Goal: Transaction & Acquisition: Obtain resource

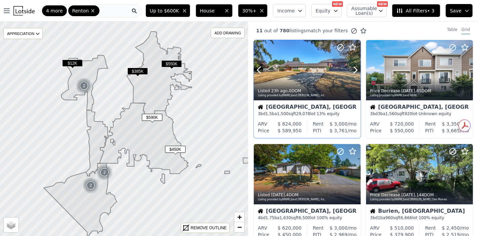
click at [309, 77] on div at bounding box center [307, 70] width 107 height 60
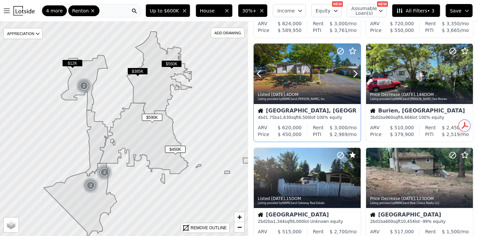
scroll to position [112, 0]
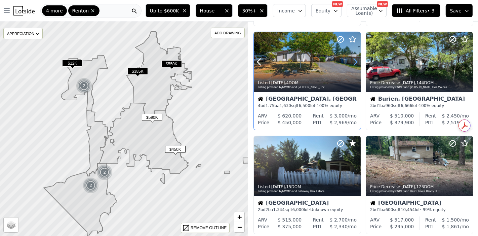
click at [355, 65] on icon at bounding box center [355, 61] width 11 height 11
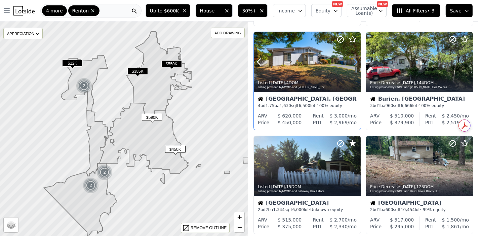
click at [356, 63] on icon at bounding box center [355, 62] width 3 height 6
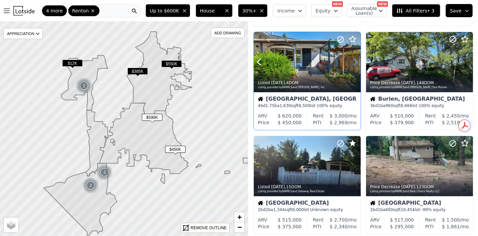
click at [356, 63] on icon at bounding box center [355, 62] width 3 height 6
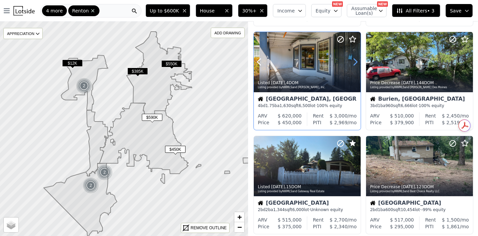
click at [356, 63] on icon at bounding box center [355, 62] width 3 height 6
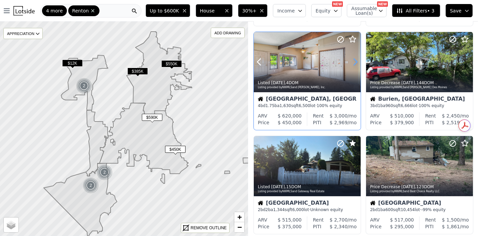
click at [356, 63] on icon at bounding box center [355, 62] width 3 height 6
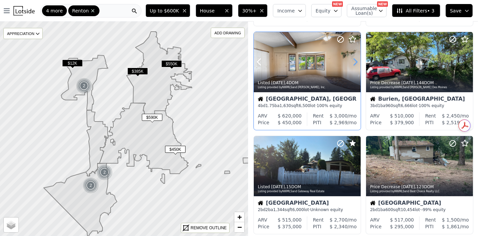
click at [356, 63] on icon at bounding box center [355, 62] width 3 height 6
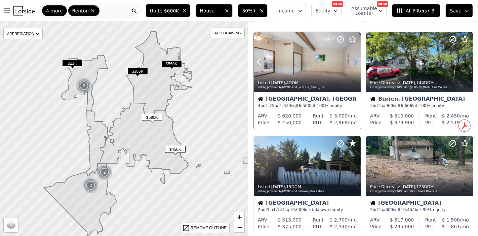
click at [356, 63] on icon at bounding box center [355, 62] width 3 height 6
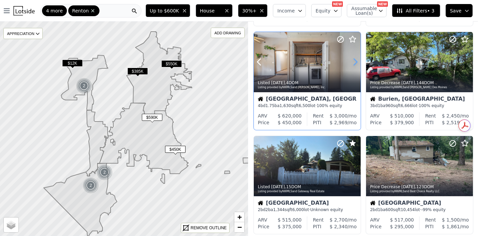
click at [356, 63] on icon at bounding box center [355, 62] width 3 height 6
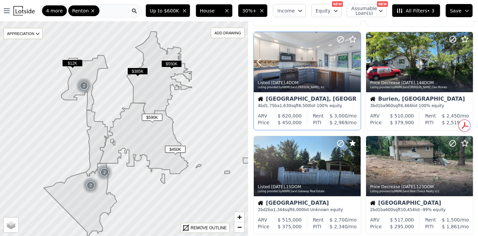
click at [356, 63] on icon at bounding box center [355, 62] width 3 height 6
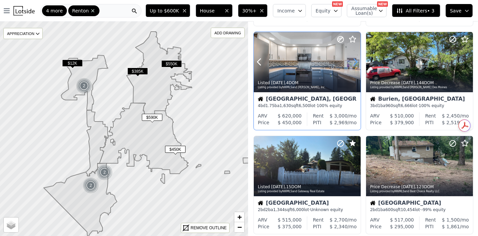
click at [356, 63] on icon at bounding box center [355, 62] width 3 height 6
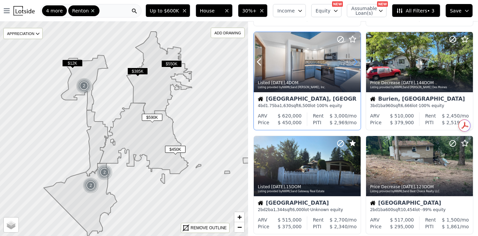
click at [356, 63] on icon at bounding box center [355, 62] width 3 height 6
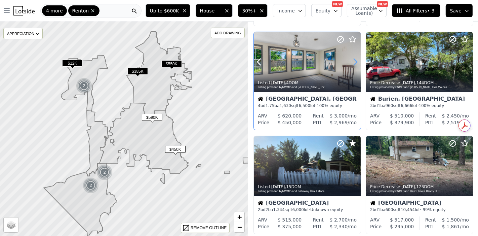
click at [356, 63] on icon at bounding box center [355, 62] width 3 height 6
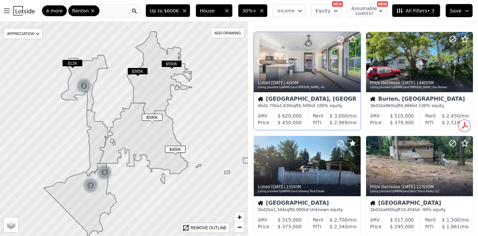
click at [356, 63] on icon at bounding box center [355, 62] width 3 height 6
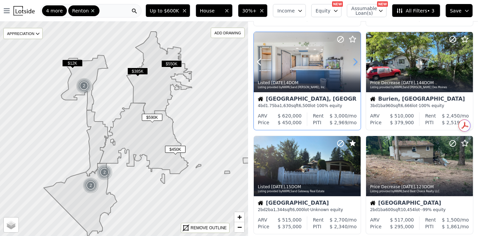
click at [356, 63] on icon at bounding box center [355, 62] width 3 height 6
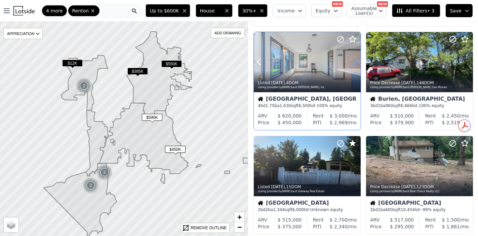
click at [356, 63] on icon at bounding box center [355, 62] width 3 height 6
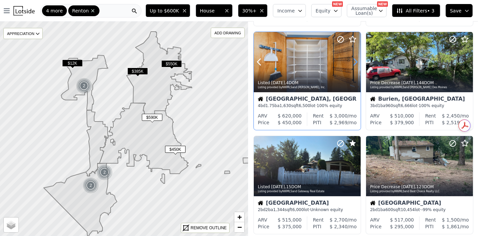
click at [356, 63] on icon at bounding box center [355, 62] width 3 height 6
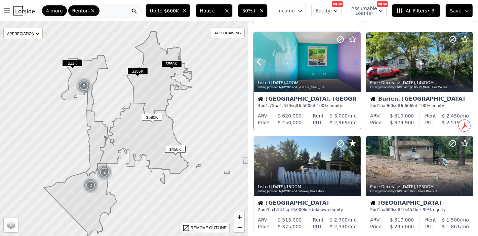
click at [356, 63] on icon at bounding box center [355, 62] width 3 height 6
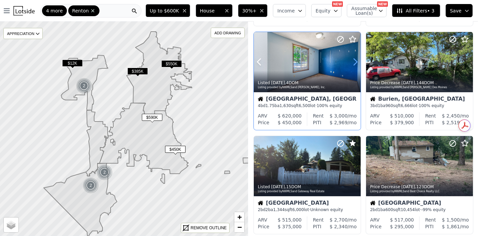
click at [356, 63] on icon at bounding box center [355, 62] width 3 height 6
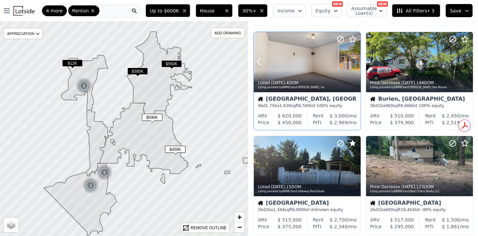
click at [356, 63] on icon at bounding box center [355, 62] width 3 height 6
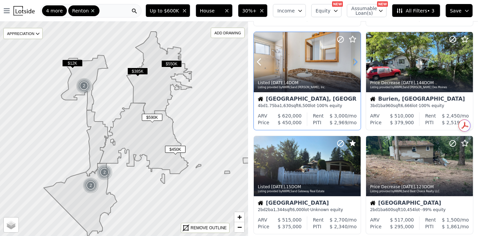
click at [356, 63] on icon at bounding box center [355, 62] width 3 height 6
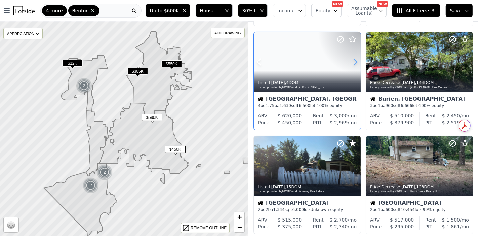
click at [356, 63] on icon at bounding box center [355, 62] width 3 height 6
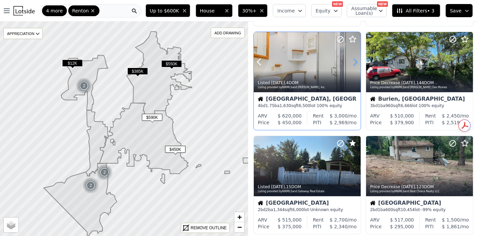
click at [356, 63] on icon at bounding box center [355, 62] width 3 height 6
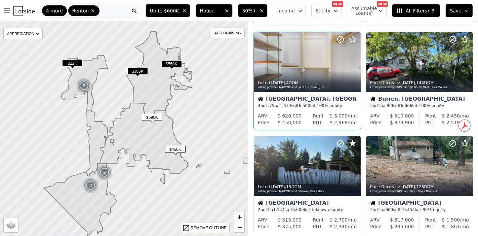
click at [304, 107] on span "6,500" at bounding box center [304, 105] width 11 height 5
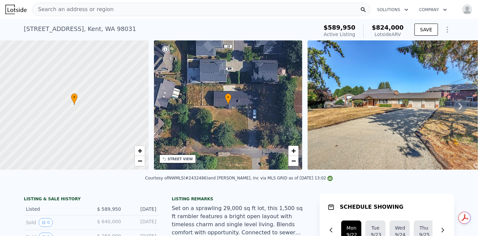
click at [454, 109] on icon at bounding box center [460, 106] width 13 height 13
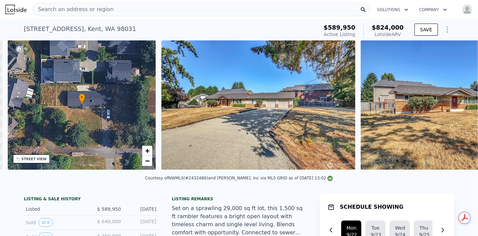
scroll to position [0, 156]
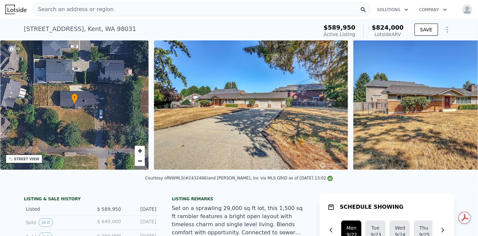
click at [454, 109] on img at bounding box center [450, 104] width 194 height 129
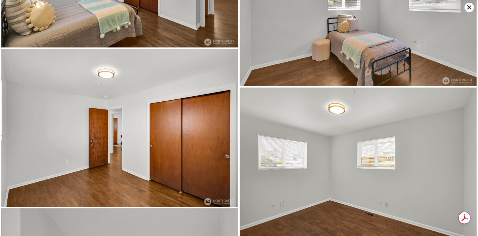
scroll to position [2475, 0]
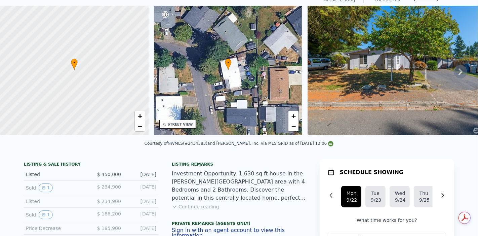
scroll to position [2, 0]
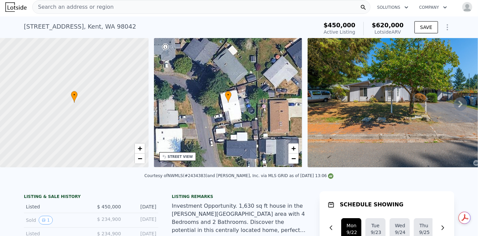
click at [459, 106] on icon at bounding box center [461, 104] width 4 height 7
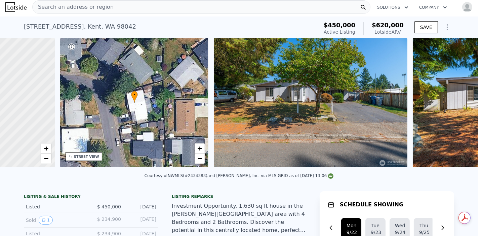
scroll to position [0, 156]
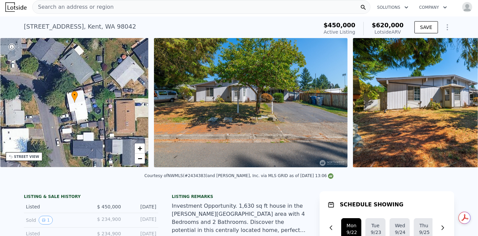
click at [457, 106] on div "• + − • + − STREET VIEW Loading... SATELLITE VIEW" at bounding box center [239, 103] width 478 height 131
click at [459, 106] on icon at bounding box center [461, 104] width 4 height 7
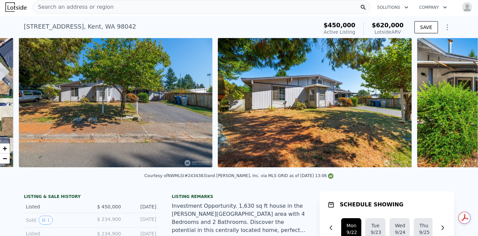
scroll to position [0, 308]
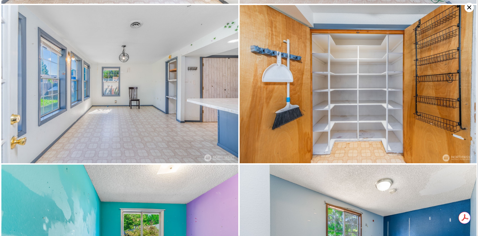
scroll to position [1102, 0]
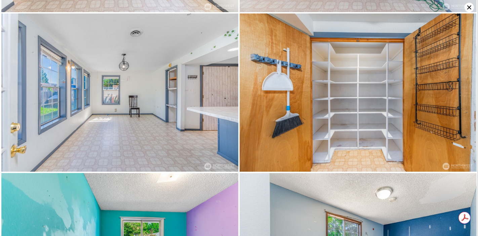
click at [466, 6] on icon at bounding box center [469, 7] width 9 height 9
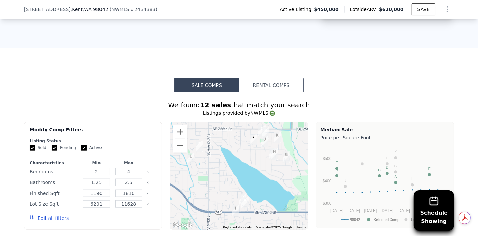
scroll to position [598, 0]
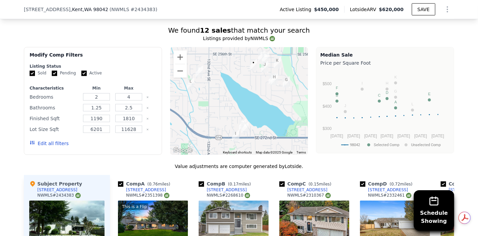
click at [101, 102] on div "2" at bounding box center [97, 96] width 30 height 9
click at [101, 101] on input "2" at bounding box center [96, 96] width 27 height 7
type input "3"
click at [135, 101] on input "4" at bounding box center [128, 96] width 27 height 7
click at [133, 122] on input "1810" at bounding box center [128, 118] width 27 height 7
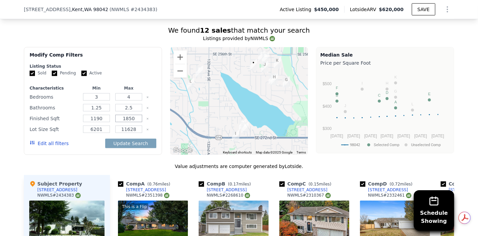
type input "1850"
click at [107, 122] on input "1190" at bounding box center [96, 118] width 27 height 7
type input "1400"
click at [138, 145] on button "Update Search" at bounding box center [130, 143] width 51 height 9
checkbox input "false"
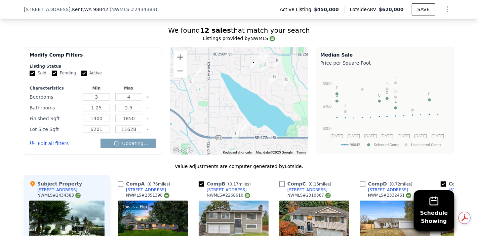
checkbox input "false"
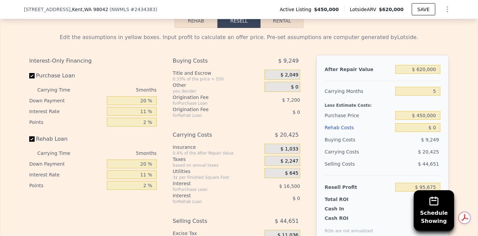
scroll to position [1083, 0]
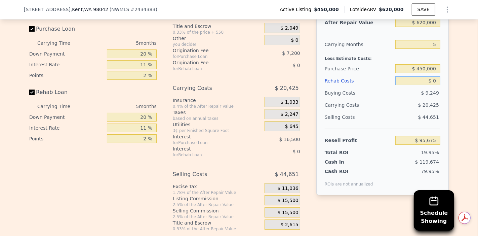
click at [433, 85] on input "$ 0" at bounding box center [417, 80] width 45 height 9
type input "$ 1"
type input "$ 95,674"
type input "$ 10"
type input "$ 95,665"
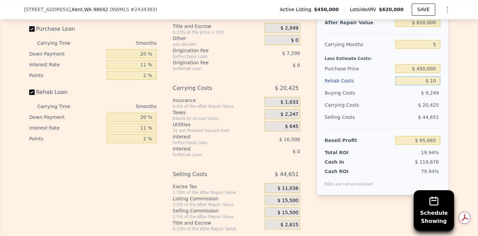
type input "$ 105"
type input "$ 95,563"
type input "$ 105,000"
type input "-$ 14,855"
type input "$ 105,000"
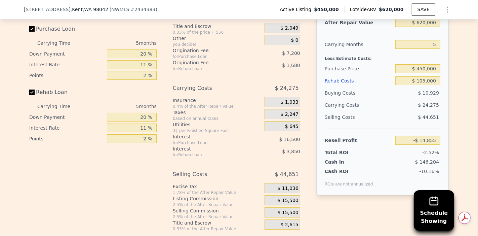
click at [410, 111] on div "$ 24,275" at bounding box center [405, 105] width 71 height 12
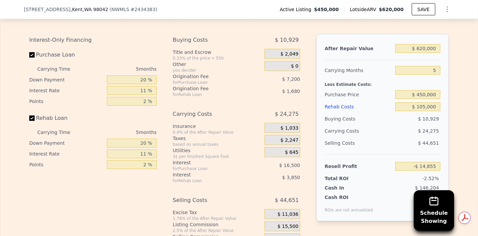
scroll to position [1046, 0]
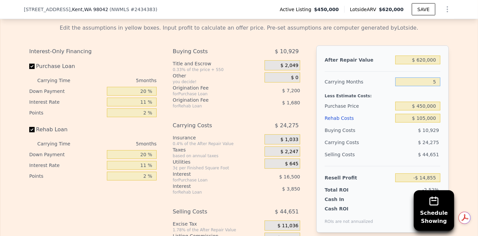
click at [435, 86] on input "5" at bounding box center [417, 81] width 45 height 9
type input "7"
type input "-$ 24,564"
type input "7"
click at [429, 98] on div "Less Estimate Costs:" at bounding box center [383, 94] width 116 height 12
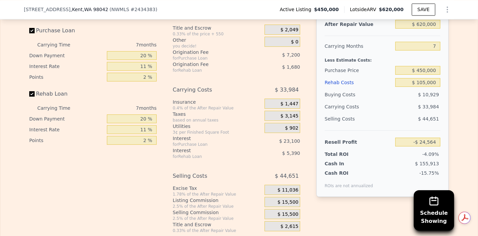
scroll to position [1083, 0]
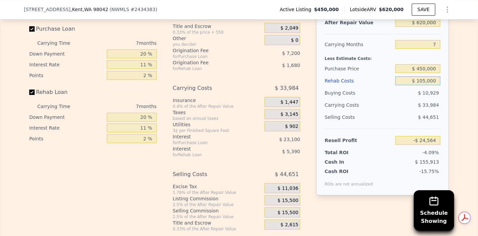
click at [431, 85] on input "$ 105,000" at bounding box center [417, 80] width 45 height 9
type input "$ 65"
type input "$ 87,440"
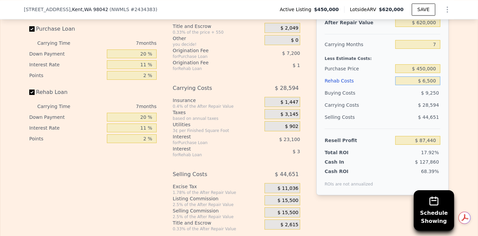
type input "$ 65,000"
type input "$ 18,127"
type input "$ 65,000"
click at [434, 120] on span "$ 44,651" at bounding box center [428, 116] width 21 height 5
click at [429, 145] on input "$ 18,127" at bounding box center [417, 140] width 45 height 9
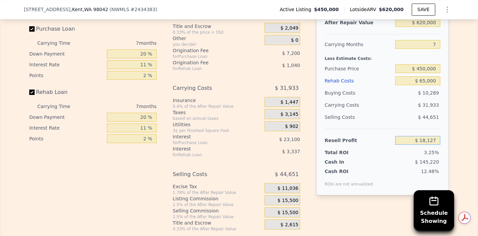
click at [429, 145] on input "$ 18,127" at bounding box center [417, 140] width 45 height 9
type input "$ 50,000"
click at [430, 111] on div "$ 31,933" at bounding box center [405, 105] width 71 height 12
type input "$ 420,229"
